Goal: Find contact information: Find contact information

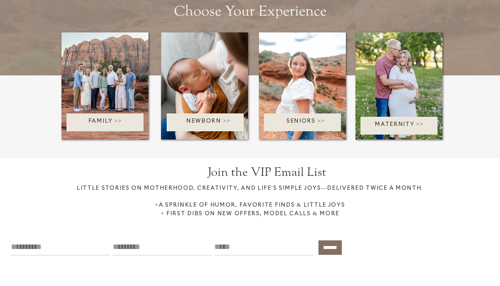
scroll to position [986, 0]
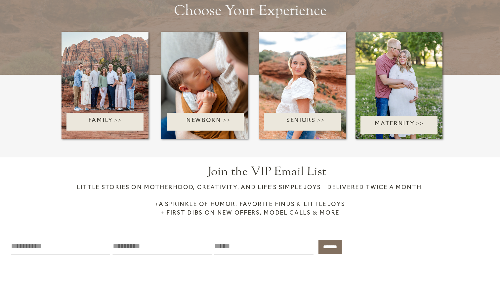
click at [306, 122] on p "Seniors >>" at bounding box center [305, 121] width 83 height 11
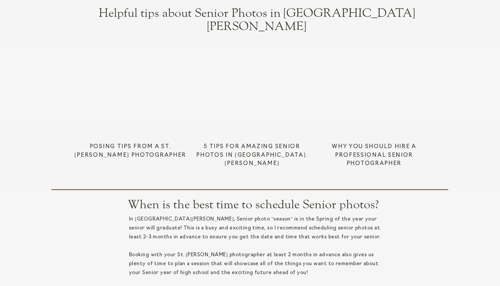
scroll to position [1807, 0]
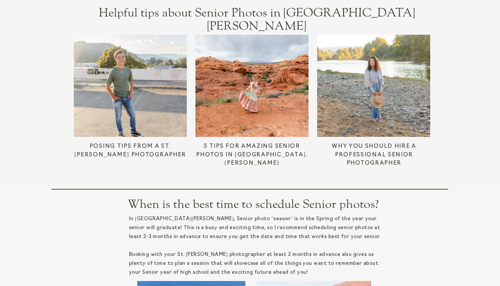
click at [274, 75] on div at bounding box center [251, 86] width 113 height 102
click at [117, 98] on div at bounding box center [130, 86] width 113 height 102
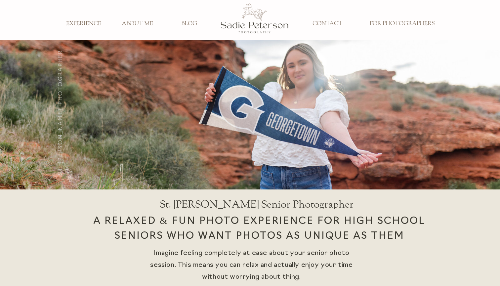
scroll to position [0, 0]
click at [406, 23] on h3 "FOR PHOTOGRAPHERS" at bounding box center [402, 23] width 74 height 7
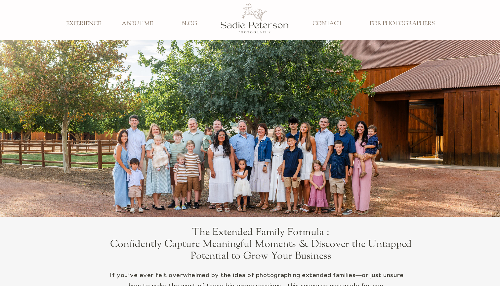
click at [327, 22] on h3 "CONTACT" at bounding box center [328, 23] width 44 height 7
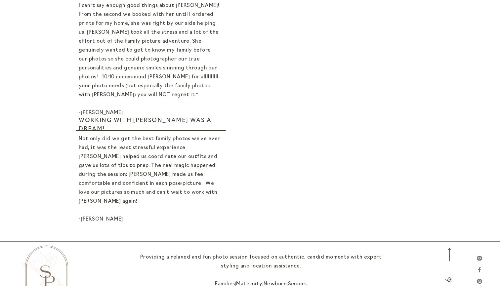
scroll to position [401, 0]
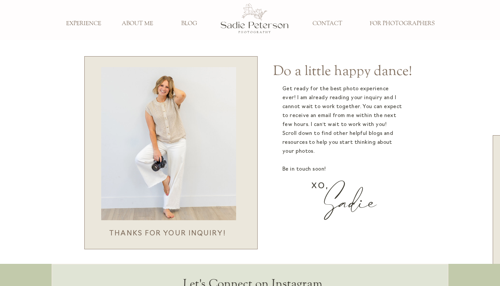
click at [324, 23] on h3 "CONTACT" at bounding box center [328, 23] width 44 height 7
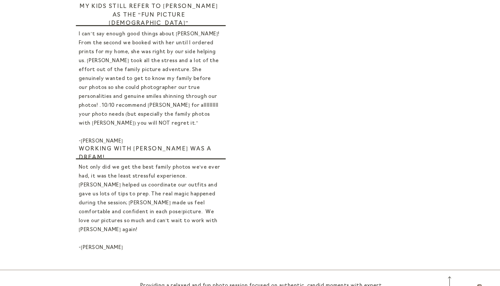
scroll to position [379, 0]
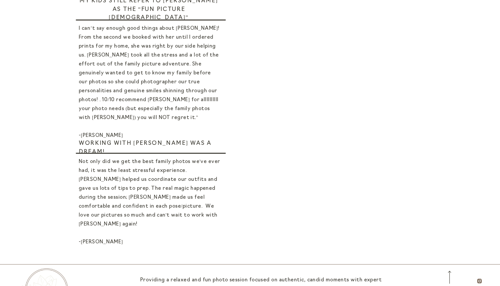
click at [465, 113] on div "navigate ABOUT ME EXPERIENCE BLOG CONTACT FOR PHOTOGRAPHERS FAMILIES NEWBORN MA…" at bounding box center [250, 49] width 500 height 856
